Goal: Task Accomplishment & Management: Manage account settings

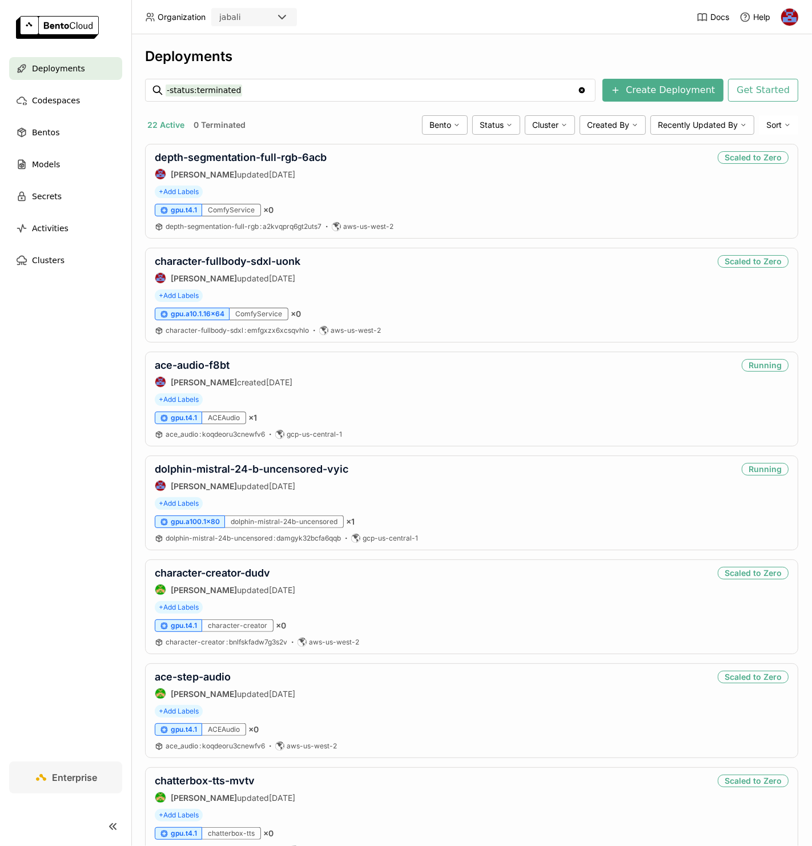
click at [592, 54] on div "Deployments" at bounding box center [471, 56] width 653 height 17
click at [533, 120] on span "Cluster" at bounding box center [545, 125] width 26 height 10
click at [455, 231] on div "aws-us-west-2" at bounding box center [506, 233] width 123 height 14
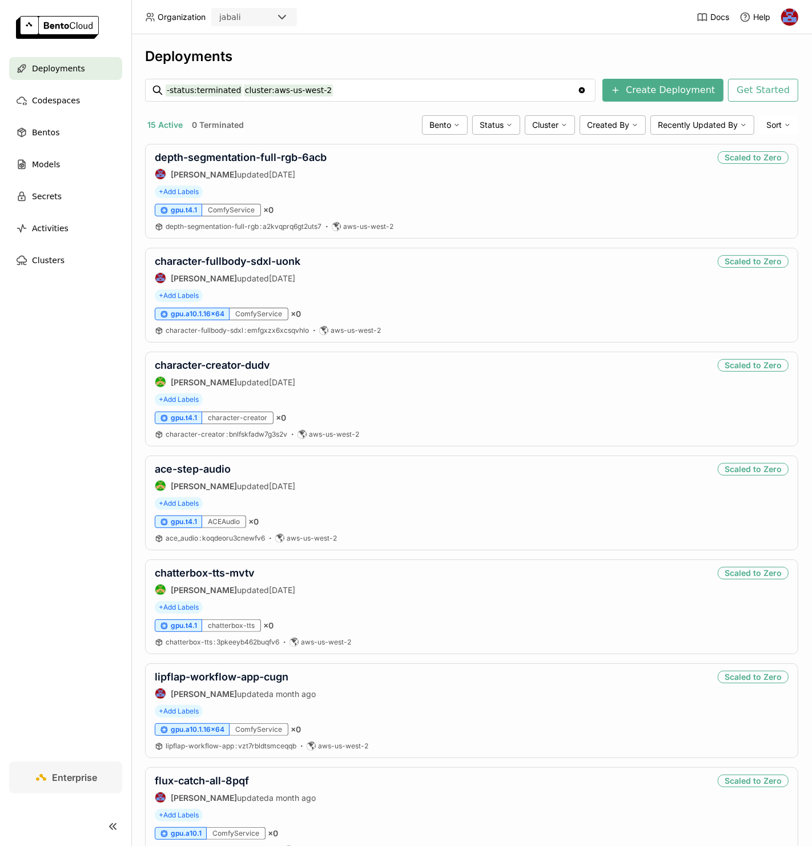
click at [534, 45] on div "Deployments -status:terminated cluster:aws-us-west-2 -status:terminated cluster…" at bounding box center [471, 440] width 681 height 812
click at [457, 54] on div "Deployments" at bounding box center [471, 56] width 653 height 17
